Goal: Use online tool/utility: Utilize a website feature to perform a specific function

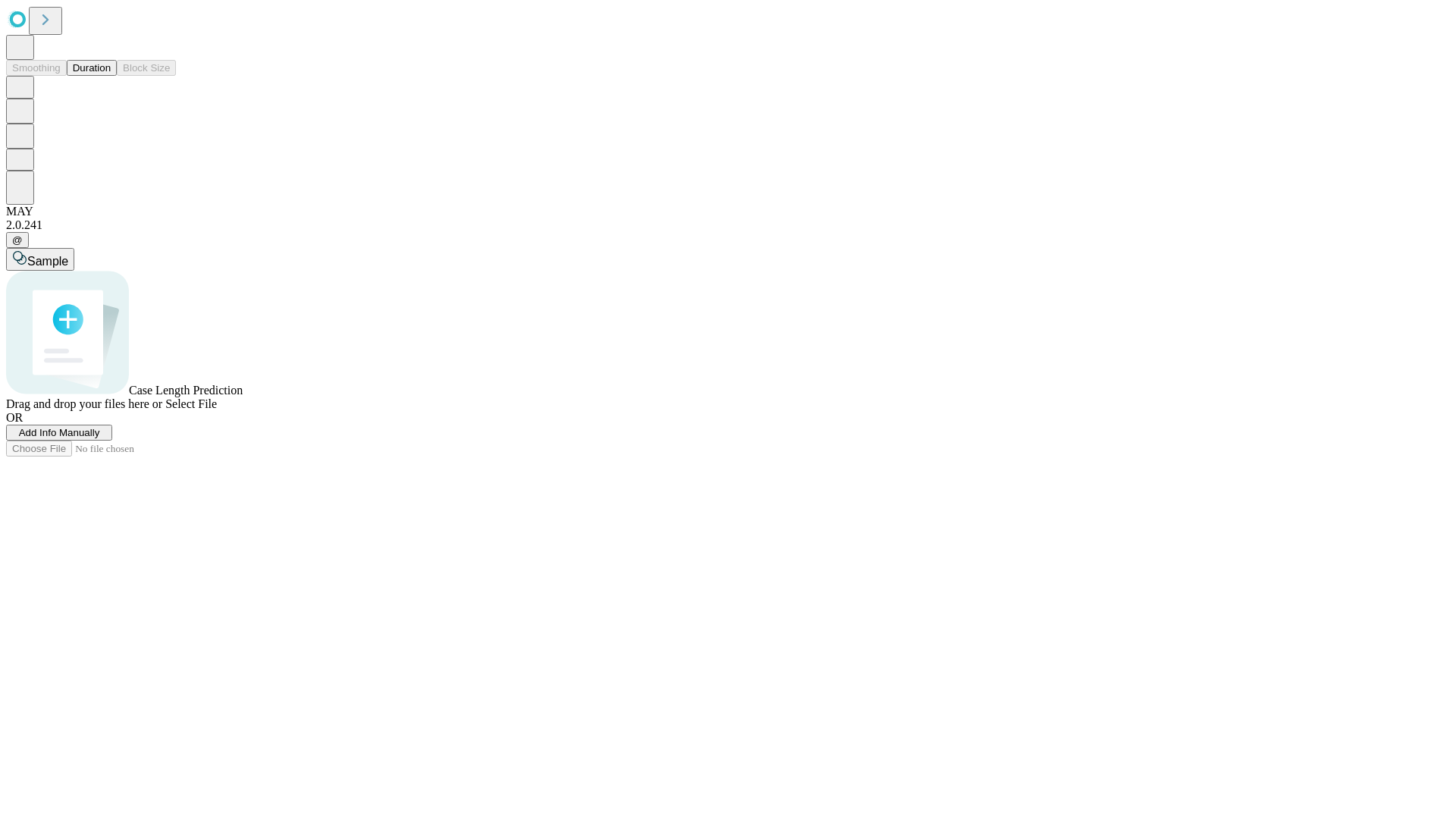
click at [217, 410] on span "Select File" at bounding box center [191, 404] width 51 height 13
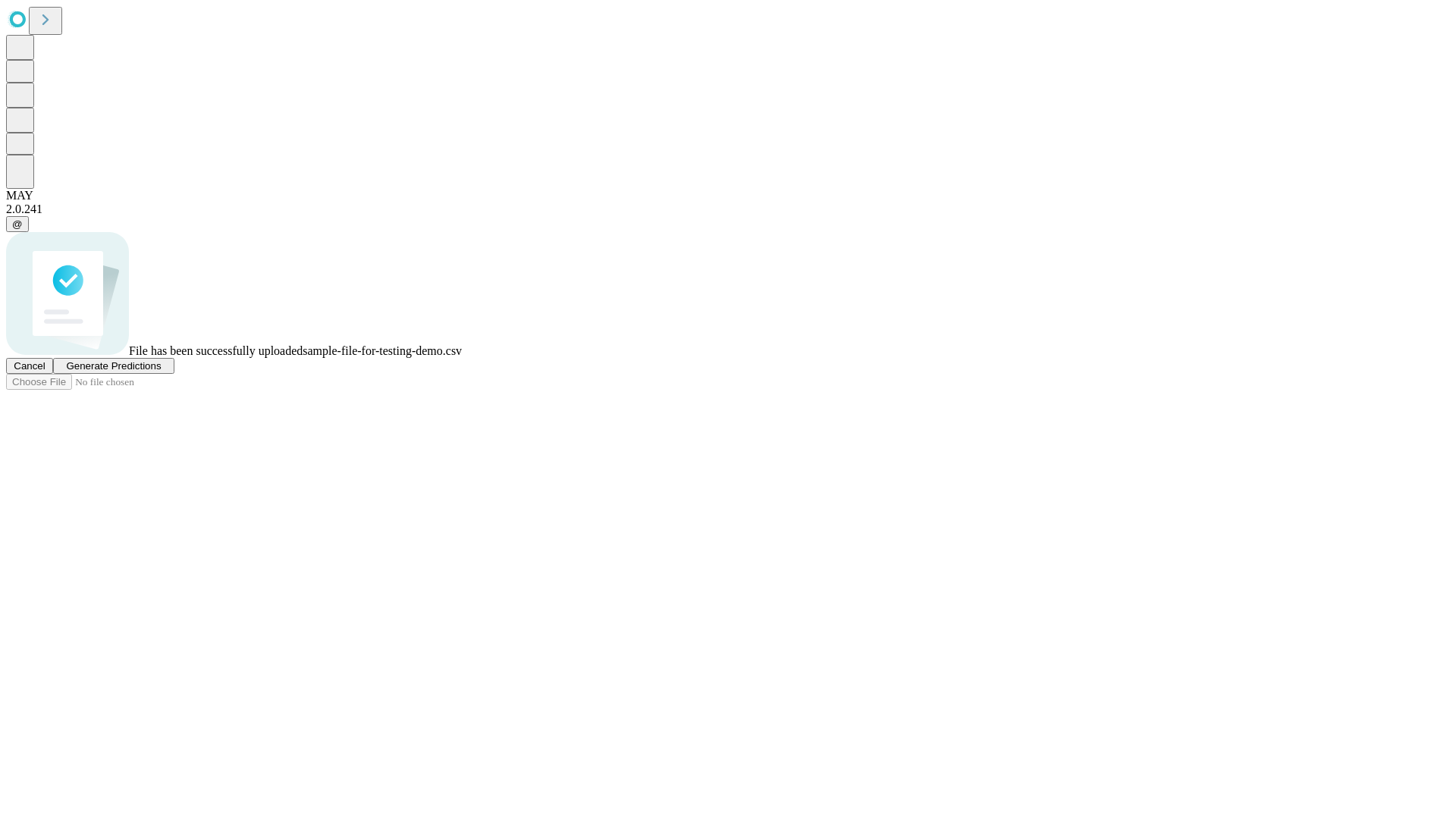
click at [161, 372] on span "Generate Predictions" at bounding box center [112, 366] width 95 height 11
